Goal: Task Accomplishment & Management: Manage account settings

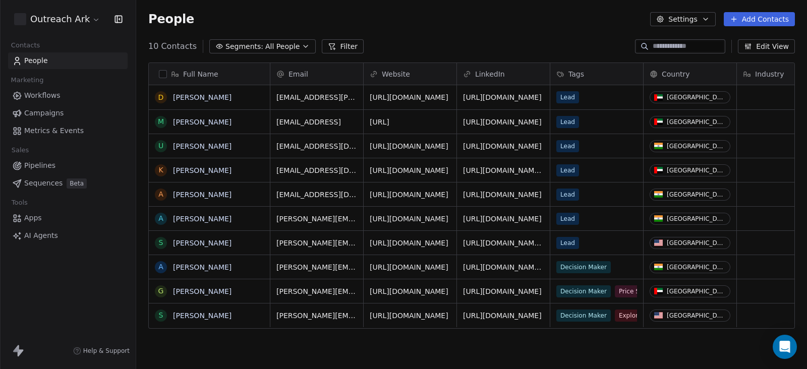
scroll to position [315, 661]
click at [159, 47] on span "10 Contacts" at bounding box center [172, 46] width 48 height 12
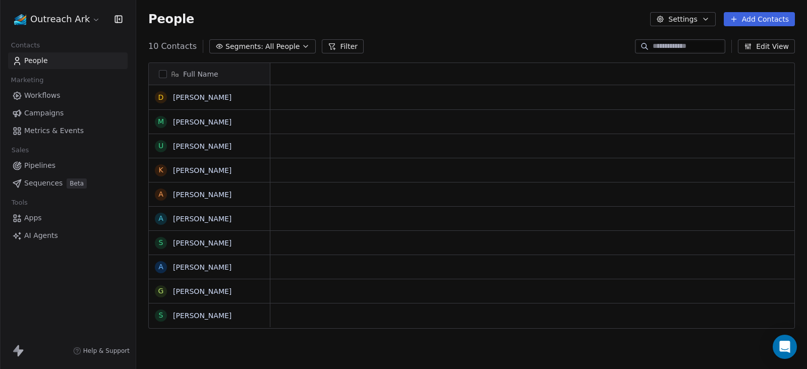
scroll to position [315, 661]
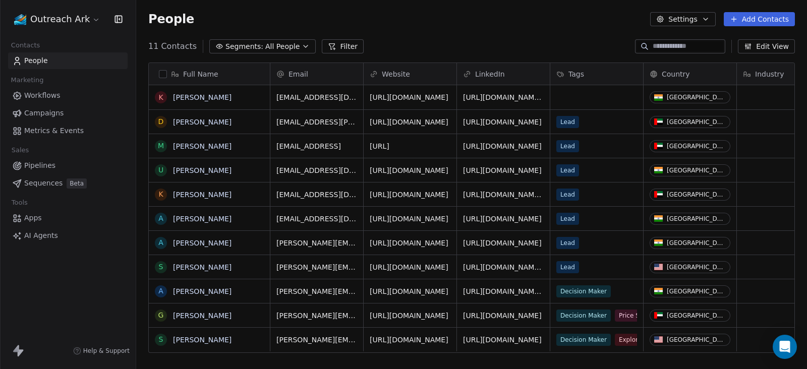
click at [171, 44] on span "11 Contacts" at bounding box center [172, 46] width 48 height 12
click at [274, 11] on div "People Settings Add Contacts" at bounding box center [471, 19] width 671 height 38
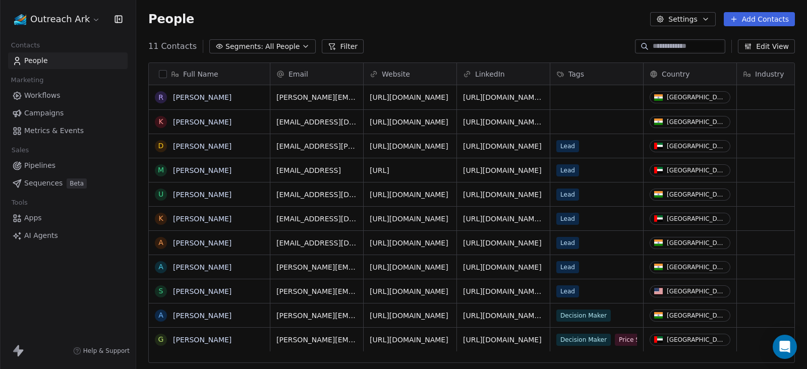
scroll to position [315, 661]
click at [591, 100] on div "grid" at bounding box center [596, 97] width 93 height 24
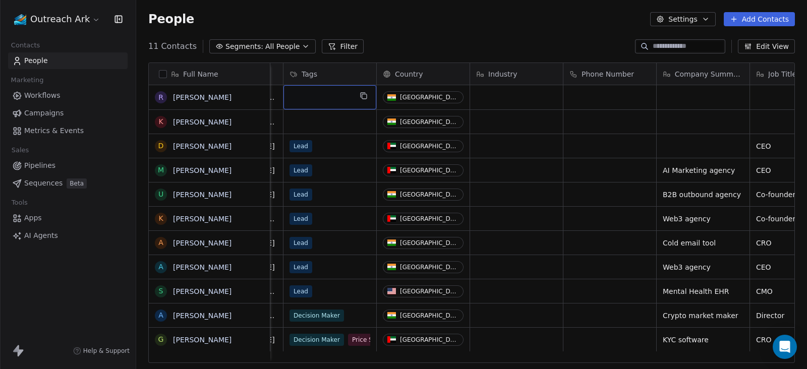
scroll to position [10, 267]
click at [411, 18] on div "People Settings Add Contacts" at bounding box center [471, 19] width 647 height 14
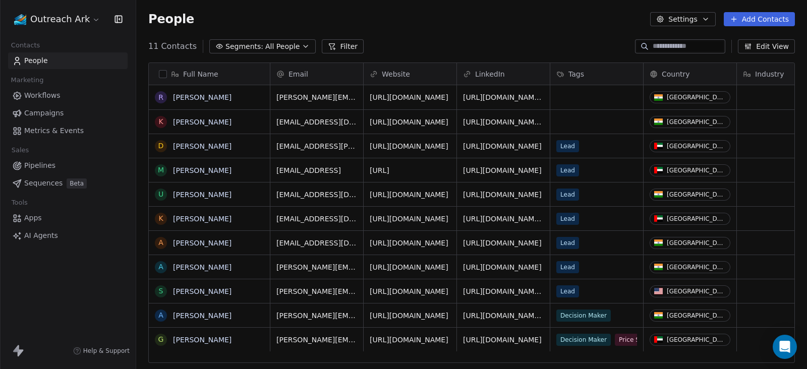
click at [164, 73] on button "button" at bounding box center [163, 74] width 8 height 8
click at [164, 73] on div "Full Name R Rohan Verma K Karan Mehta D Dinesh Asokan M Mohit Lodha U Utsav Nag…" at bounding box center [471, 216] width 671 height 325
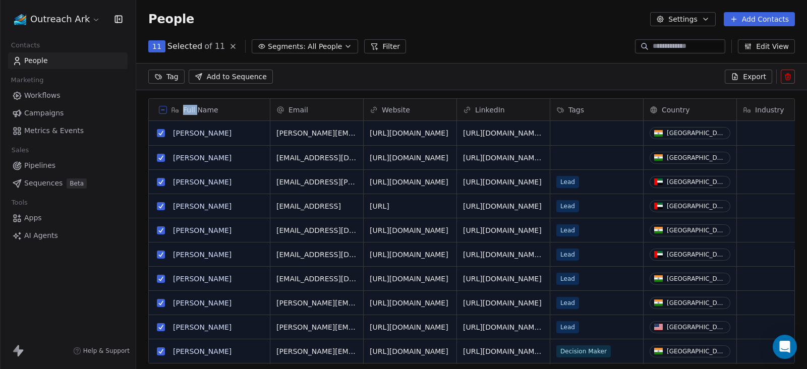
click at [229, 47] on icon at bounding box center [233, 46] width 8 height 8
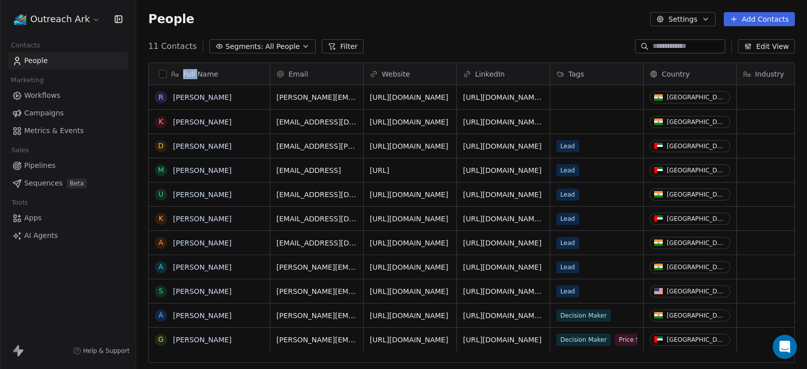
scroll to position [10, 10]
click at [161, 95] on button "grid" at bounding box center [161, 97] width 8 height 8
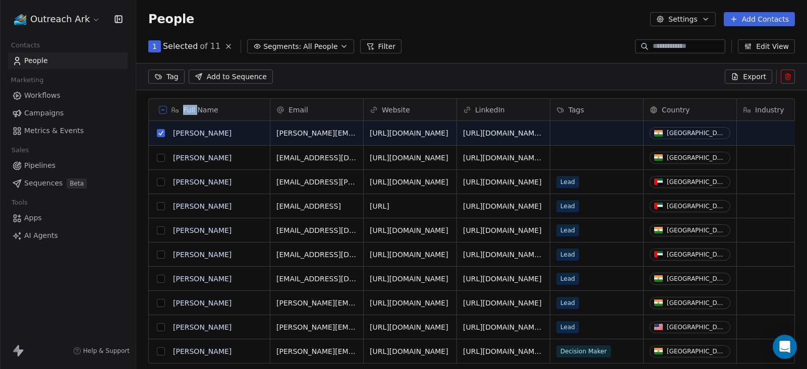
scroll to position [280, 661]
click at [161, 157] on button "grid" at bounding box center [161, 158] width 8 height 8
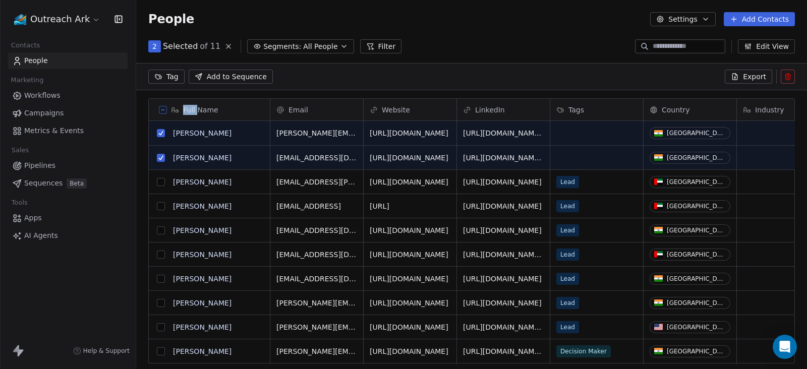
click at [788, 78] on icon at bounding box center [788, 77] width 8 height 8
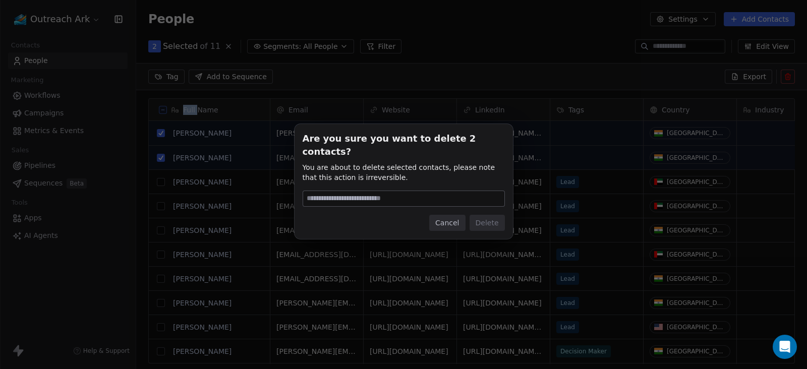
click at [788, 78] on div "Are you sure you want to delete 2 contacts? You are about to delete selected co…" at bounding box center [403, 184] width 807 height 369
click at [413, 191] on input at bounding box center [403, 198] width 201 height 15
type input "******"
click at [482, 215] on button "Delete" at bounding box center [487, 223] width 35 height 16
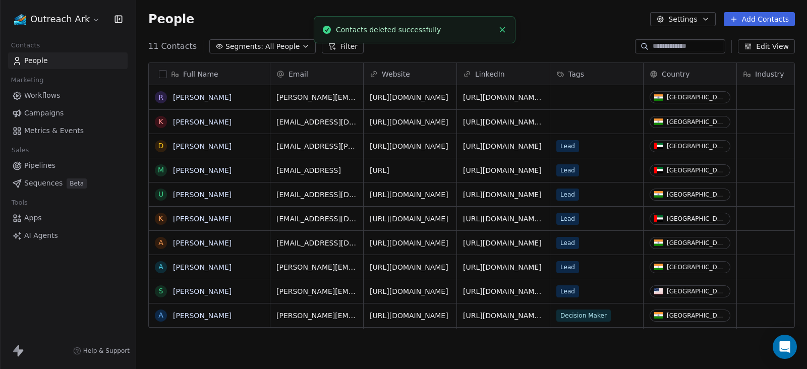
scroll to position [315, 661]
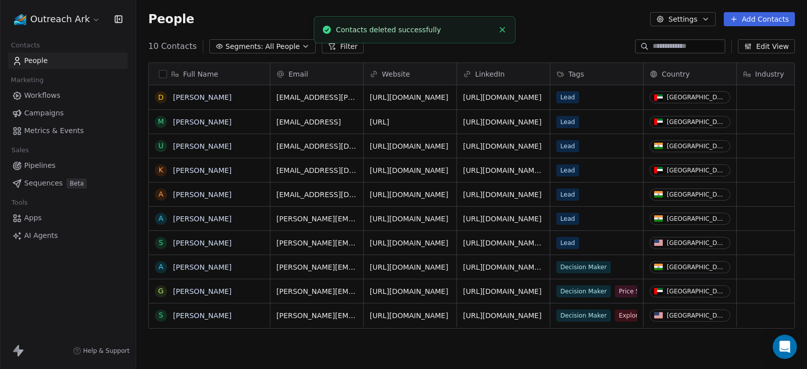
click at [558, 14] on div "People Settings Add Contacts" at bounding box center [471, 19] width 647 height 14
